Goal: Information Seeking & Learning: Learn about a topic

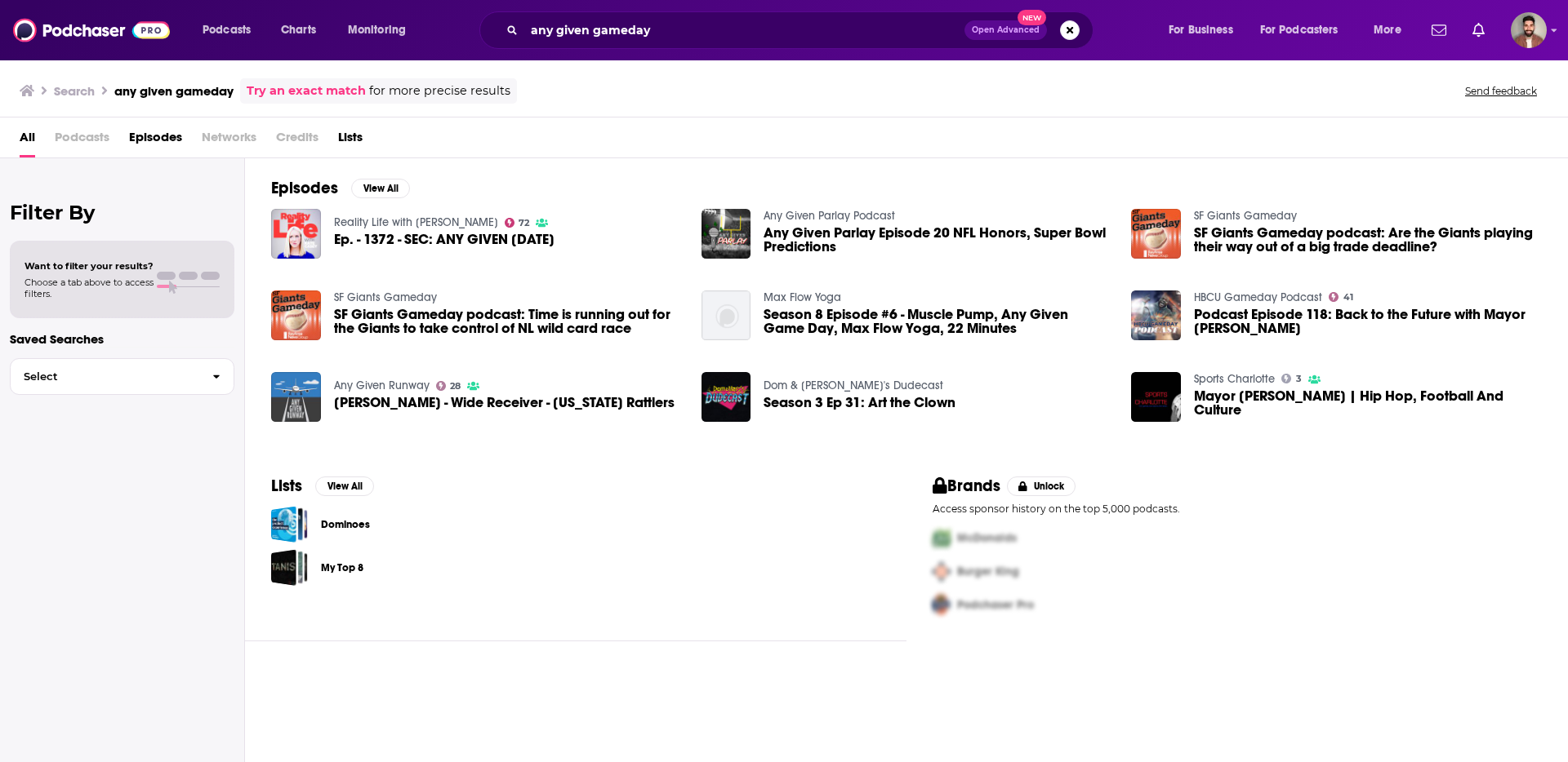
click at [606, 119] on div "All Podcasts Episodes Networks Credits Lists" at bounding box center [784, 138] width 1568 height 41
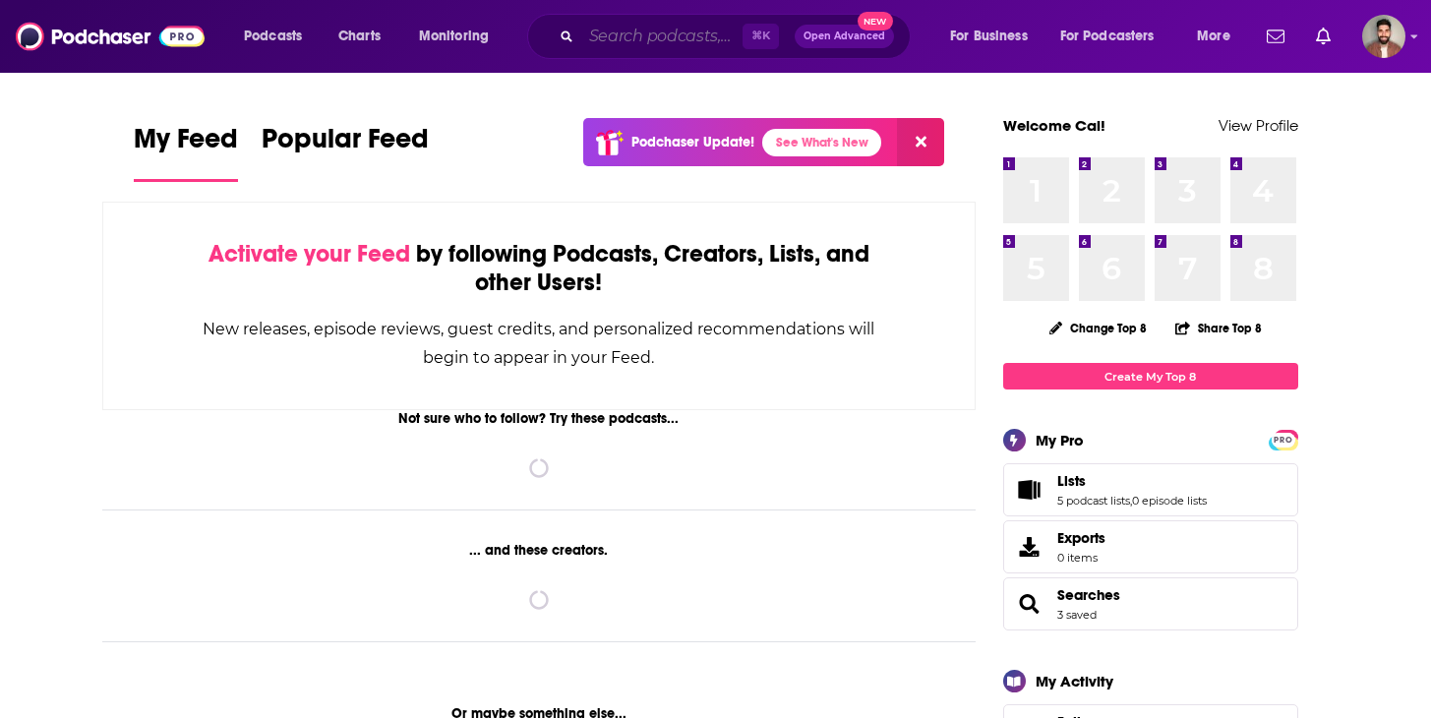
click at [622, 42] on input "Search podcasts, credits, & more..." at bounding box center [661, 36] width 161 height 31
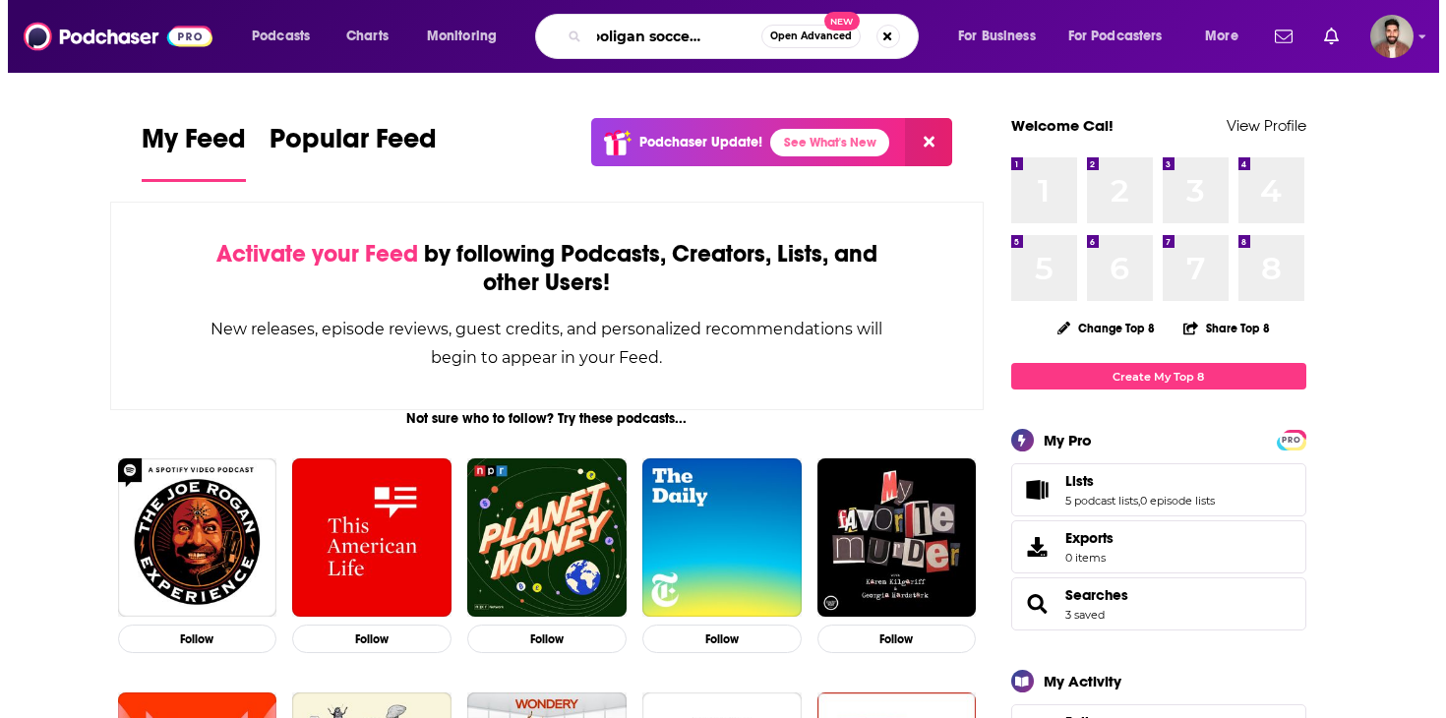
scroll to position [0, 50]
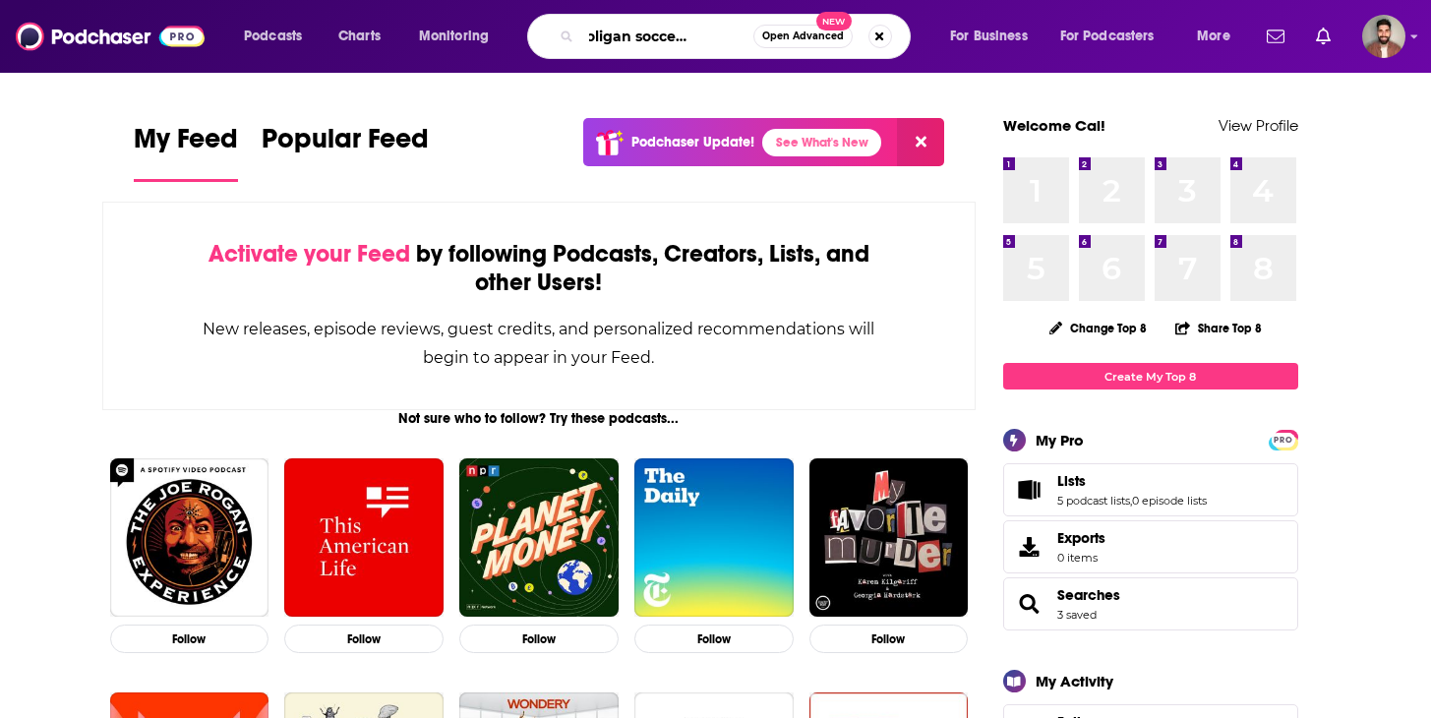
type input "the hooligan soccer podcast"
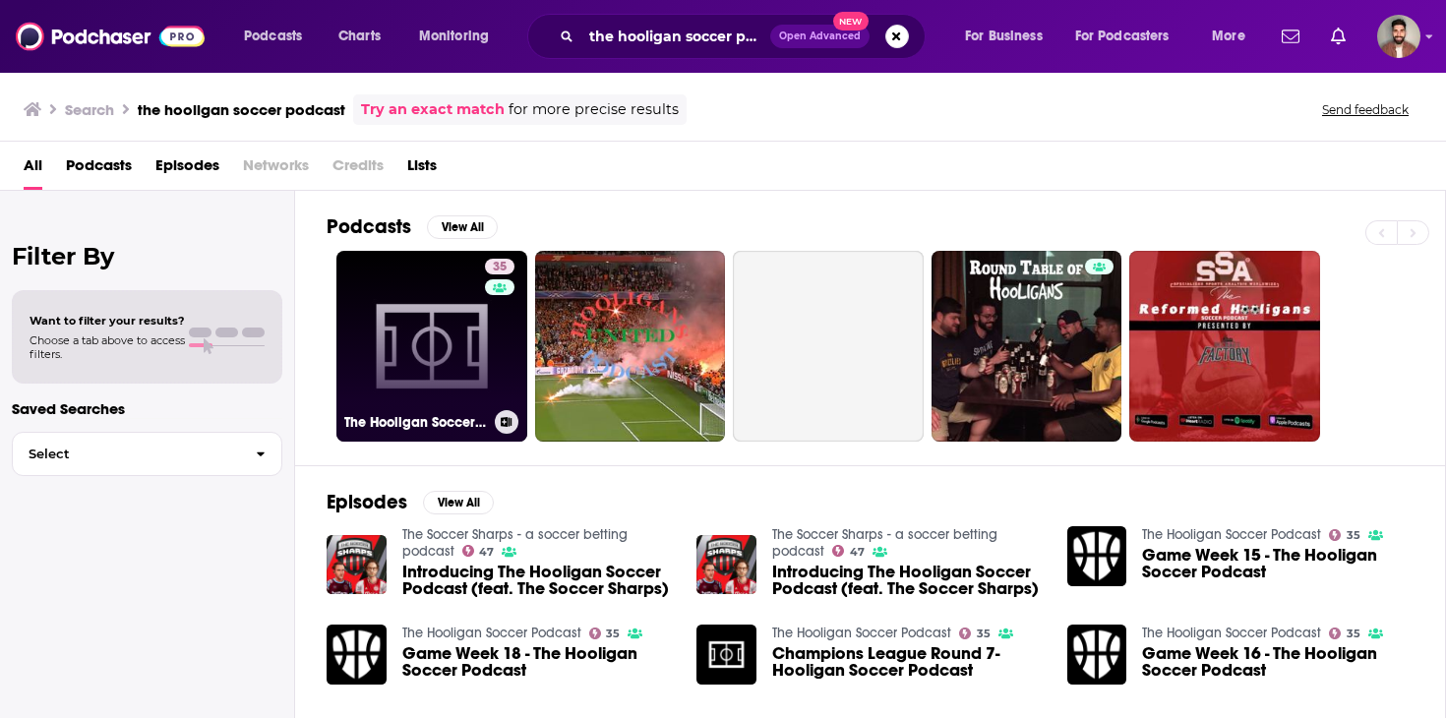
click at [466, 330] on link "35 The Hooligan Soccer Podcast" at bounding box center [431, 346] width 191 height 191
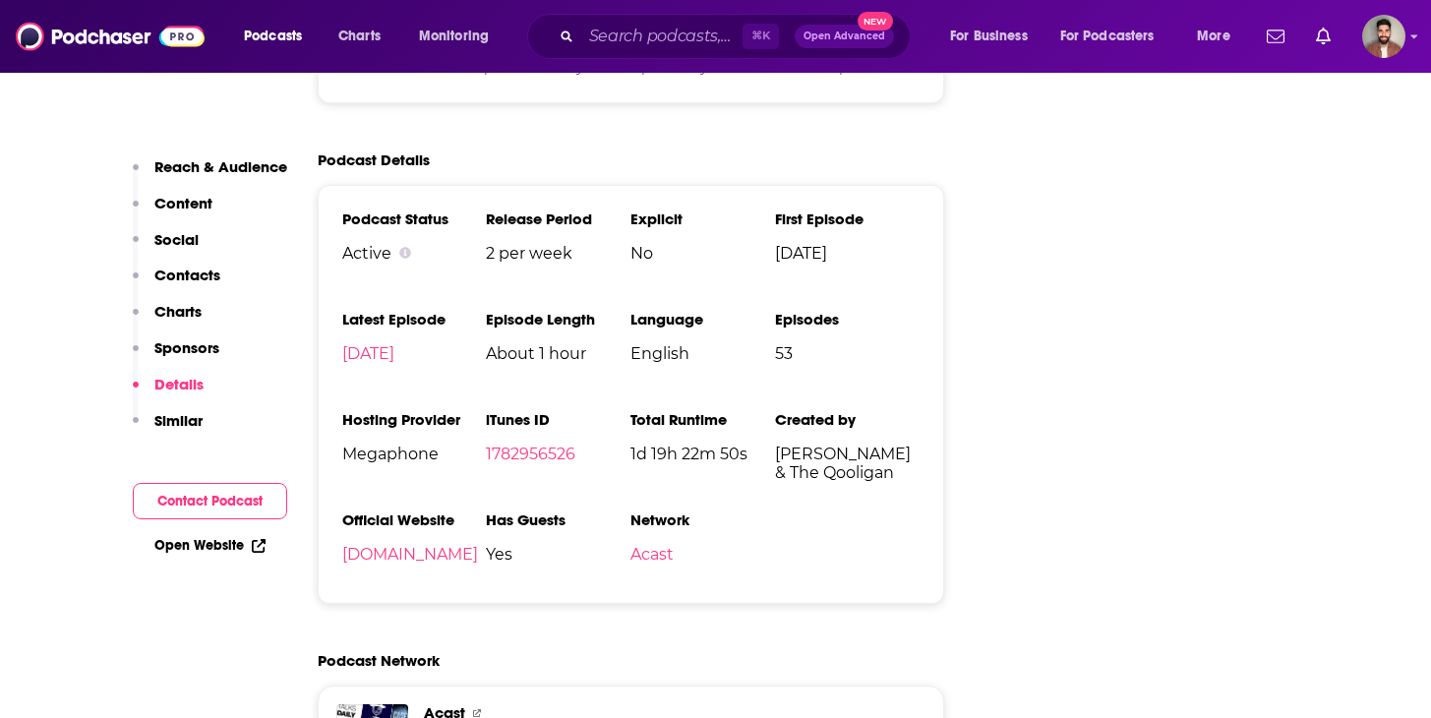
scroll to position [2200, 0]
